Goal: Check status

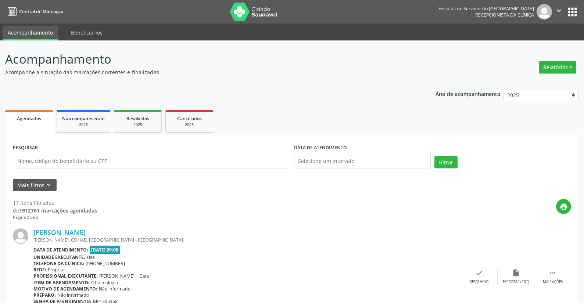
click at [60, 159] on input "text" at bounding box center [151, 161] width 277 height 15
click at [30, 160] on input "text" at bounding box center [151, 161] width 277 height 15
type input "82099111472"
click at [312, 158] on input "text" at bounding box center [362, 161] width 137 height 15
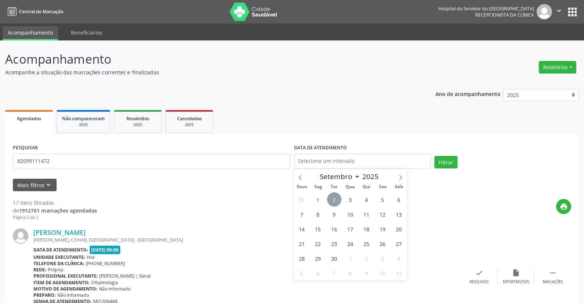
click at [333, 198] on span "2" at bounding box center [334, 199] width 14 height 14
type input "[DATE]"
click at [333, 198] on span "2" at bounding box center [334, 199] width 14 height 14
select select "8"
drag, startPoint x: 311, startPoint y: 159, endPoint x: 275, endPoint y: 157, distance: 36.4
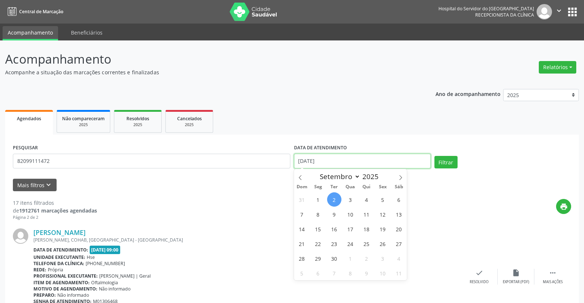
click at [275, 157] on div "PESQUISAR 82099111472 DATA DE ATENDIMENTO [DATE] Filtrar" at bounding box center [292, 157] width 562 height 31
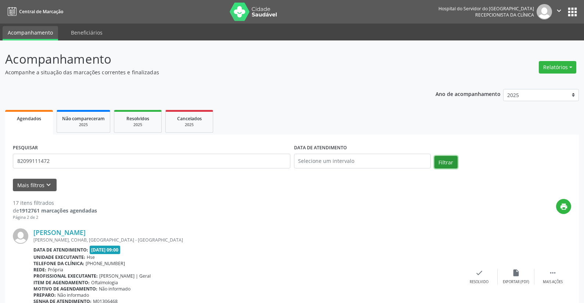
click at [446, 160] on button "Filtrar" at bounding box center [445, 162] width 23 height 12
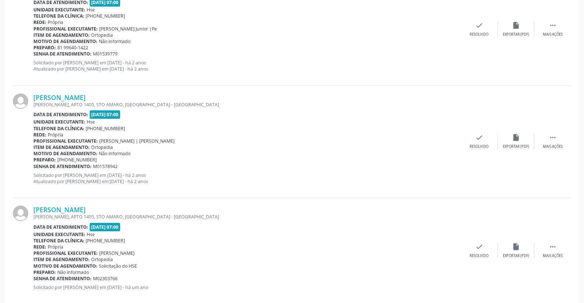
scroll to position [928, 0]
